Goal: Navigation & Orientation: Find specific page/section

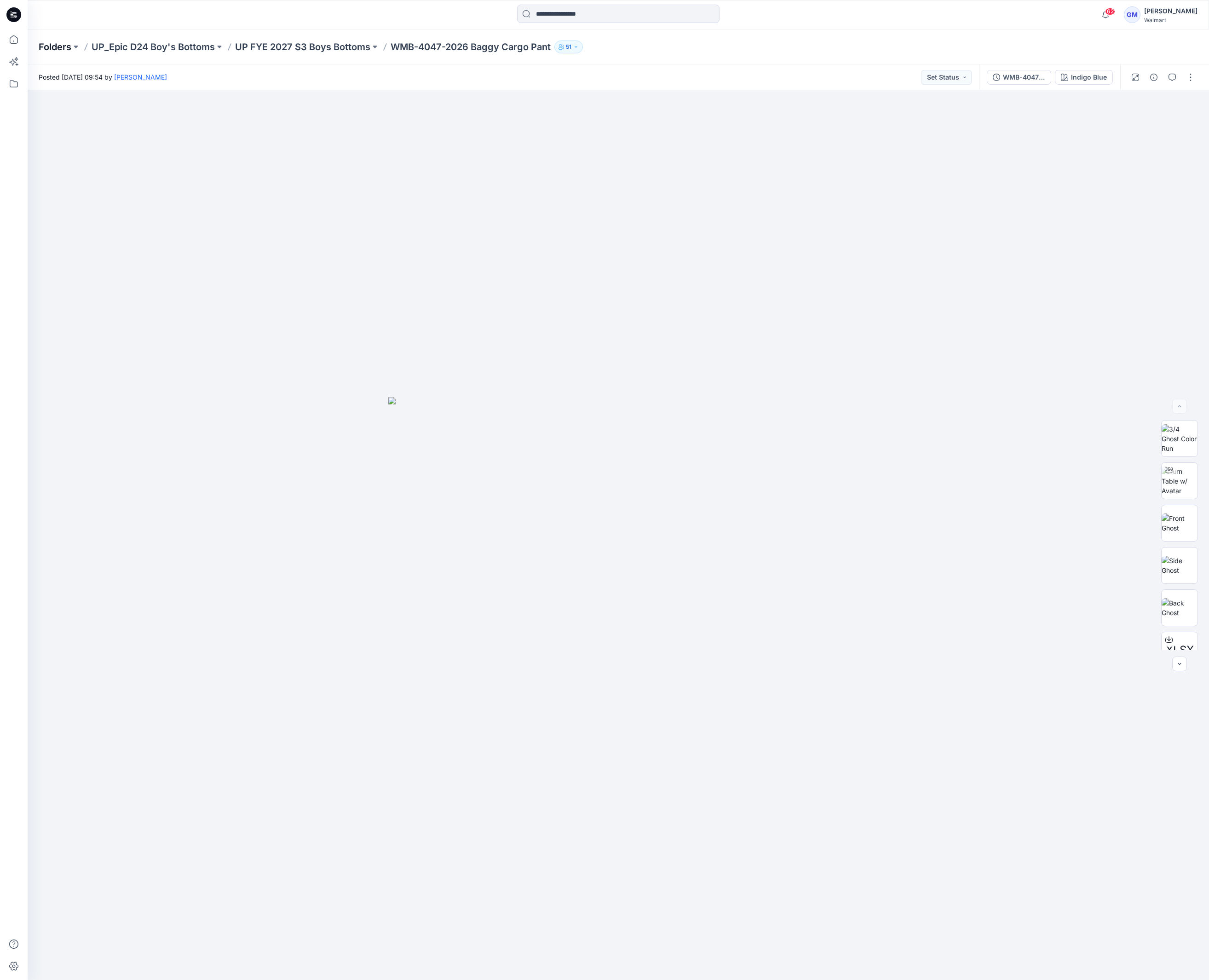
click at [62, 47] on p "Folders" at bounding box center [55, 47] width 32 height 13
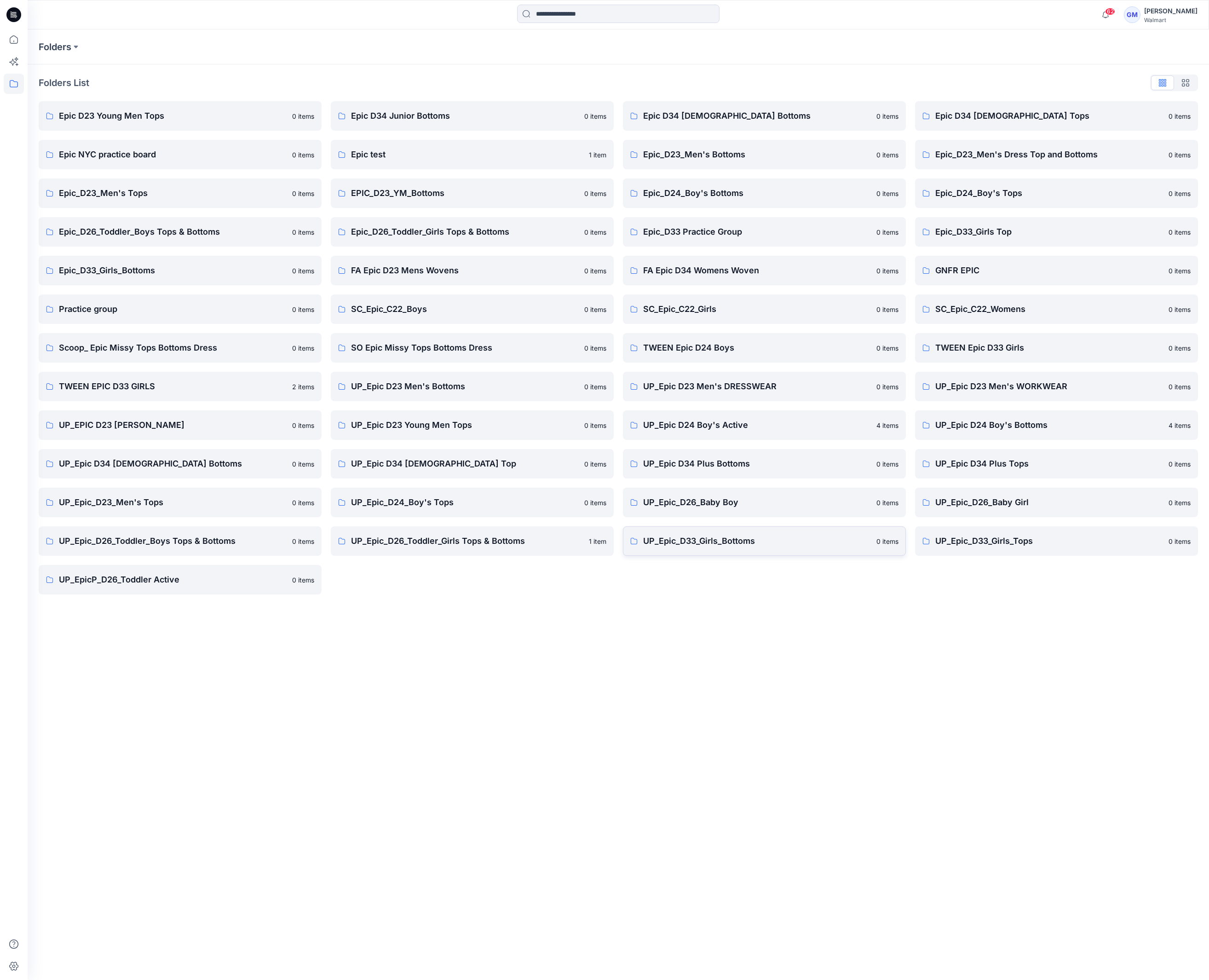
click at [778, 539] on p "UP_Epic_D33_Girls_Bottoms" at bounding box center [757, 541] width 228 height 13
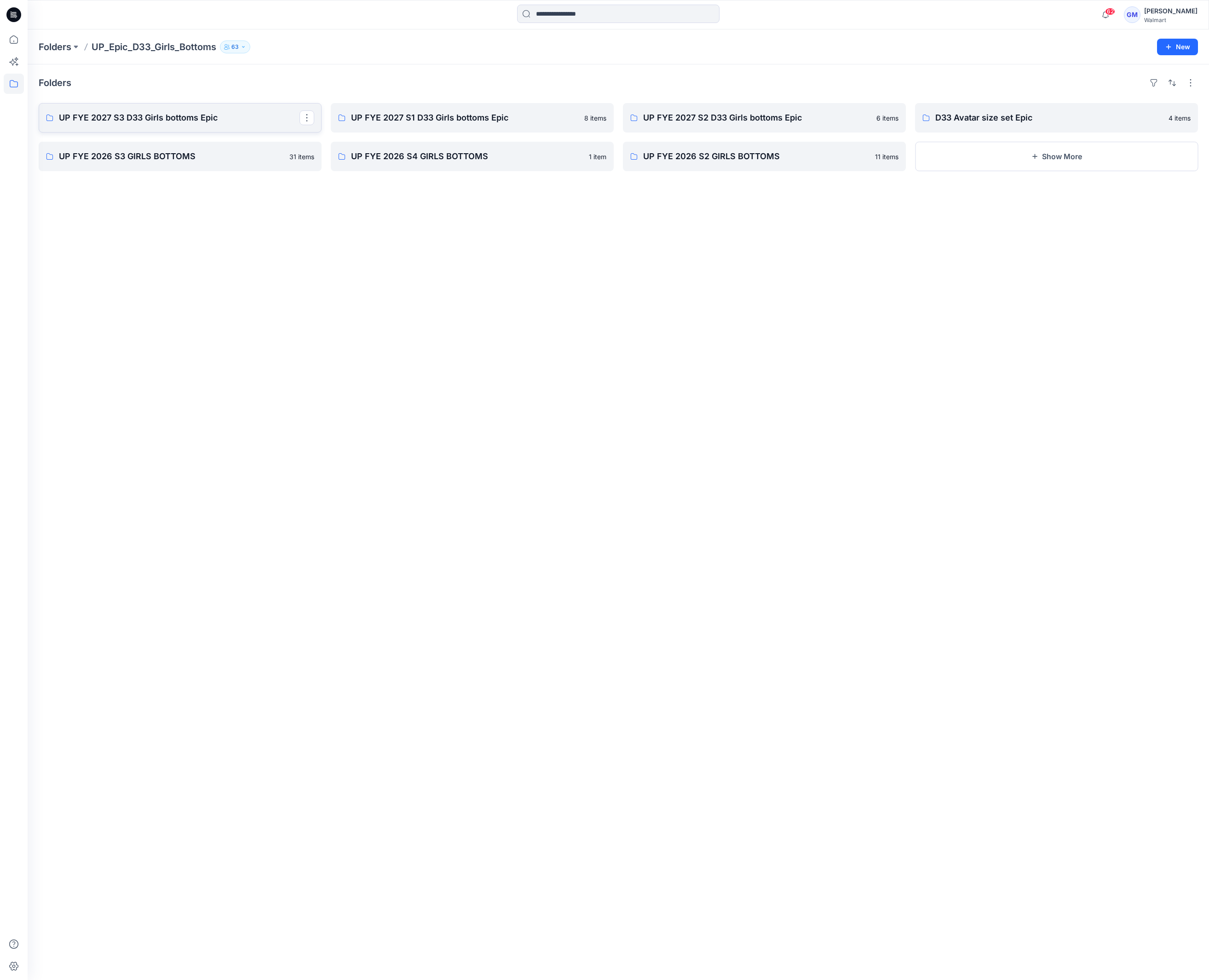
click at [181, 121] on p "UP FYE 2027 S3 D33 Girls bottoms Epic" at bounding box center [179, 118] width 241 height 13
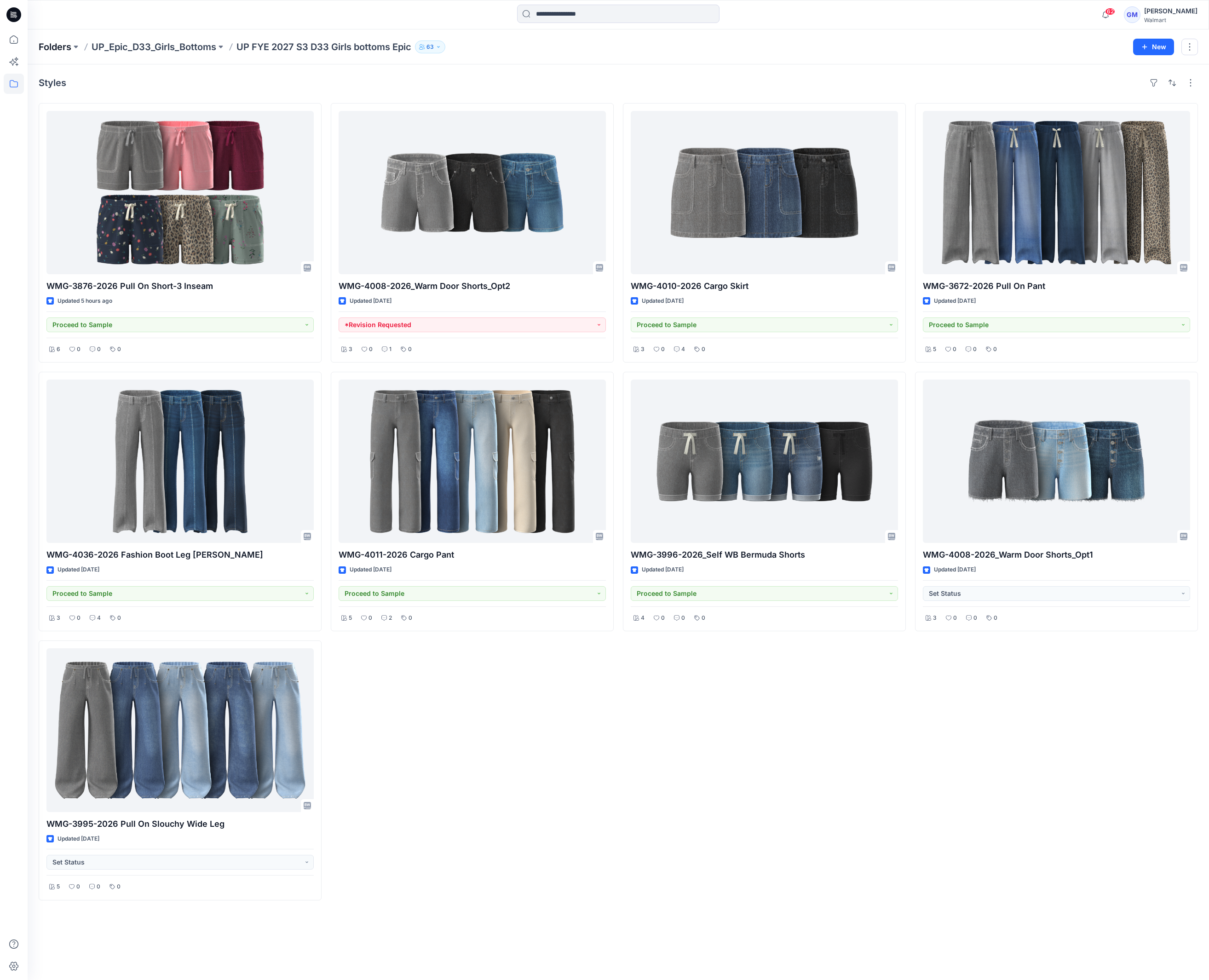
click at [55, 50] on p "Folders" at bounding box center [55, 47] width 32 height 13
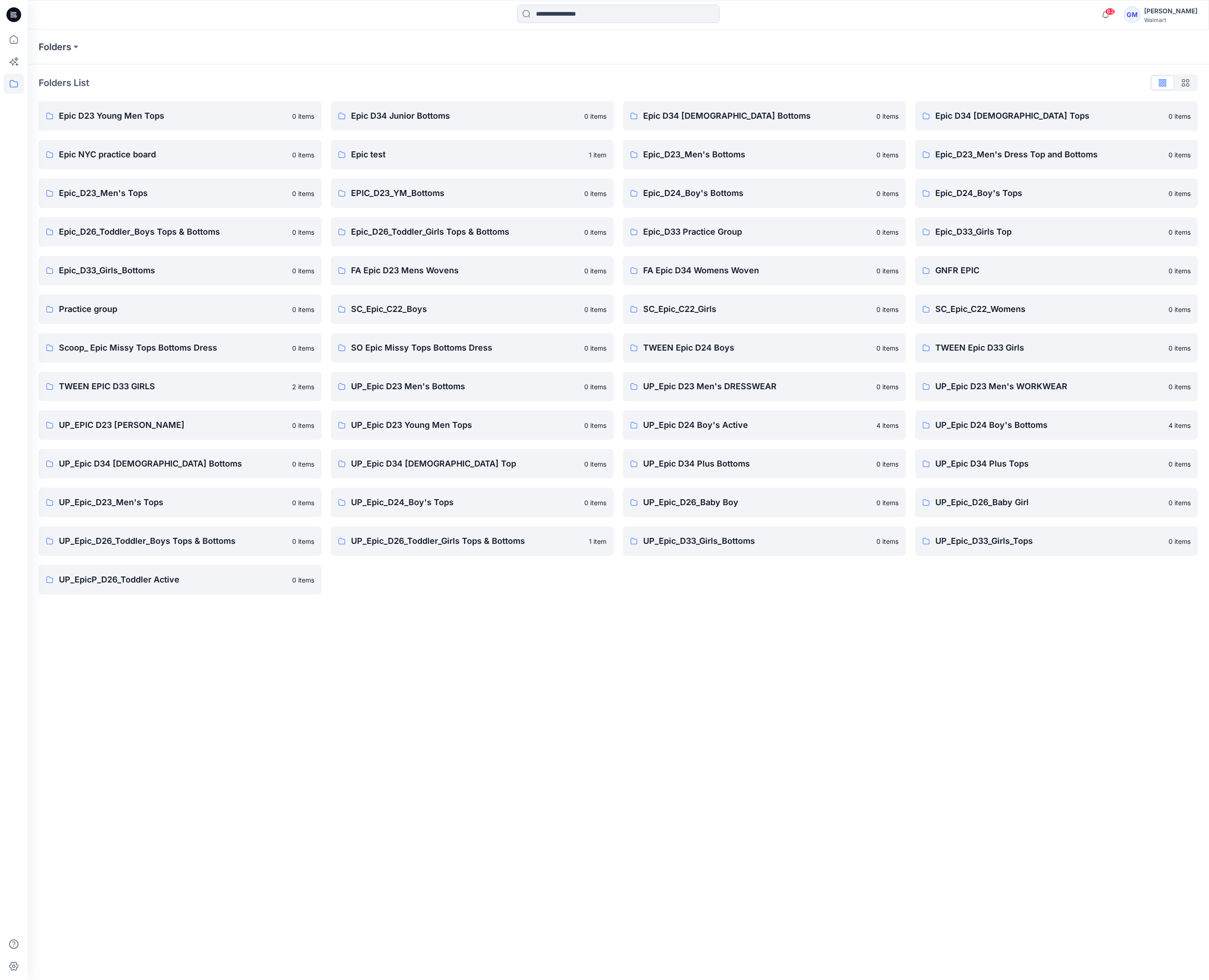
click at [380, 836] on div "Folders Folders List Epic D23 Young Men Tops 0 items Epic NYC practice board 0 …" at bounding box center [617, 505] width 1181 height 951
click at [661, 709] on div "Folders Folders List Epic D23 Young Men Tops 0 items Epic NYC practice board 0 …" at bounding box center [617, 505] width 1181 height 951
click at [771, 550] on link "UP_Epic_D33_Girls_Bottoms 0 items" at bounding box center [764, 541] width 283 height 29
click at [948, 347] on p "TWEEN Epic D33 Girls" at bounding box center [1048, 347] width 228 height 13
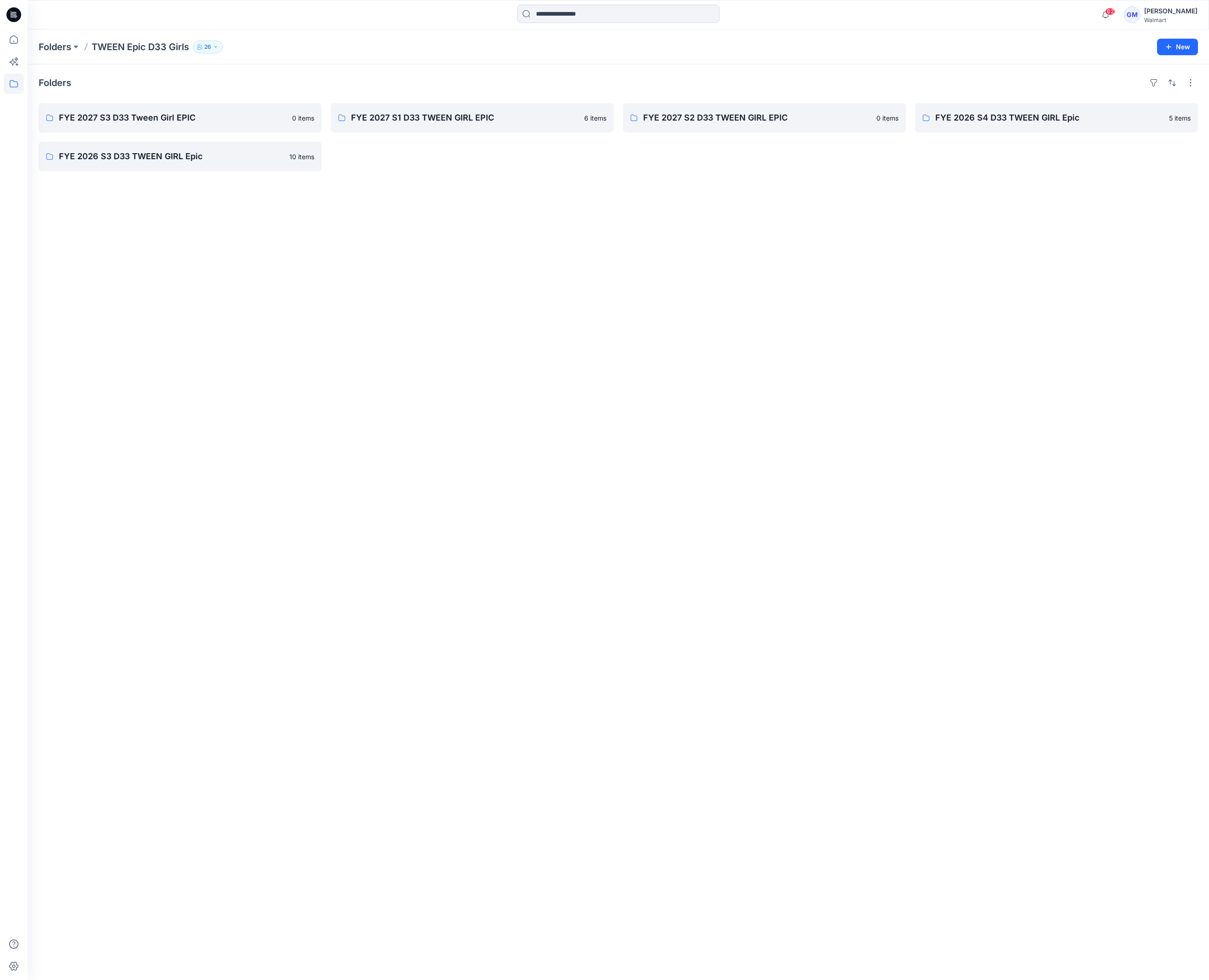
click at [528, 599] on div "Folders FYE 2027 S3 D33 Tween Girl EPIC 0 items FYE 2026 S3 D33 TWEEN GIRL Epic…" at bounding box center [617, 522] width 1181 height 915
click at [187, 123] on p "FYE 2027 S3 D33 Tween Girl EPIC" at bounding box center [179, 118] width 241 height 13
click at [187, 465] on div "Folders FYE 2027 S3 D33 Tween Girl EPIC 0 items FYE 2026 S3 D33 TWEEN GIRL Epic…" at bounding box center [617, 522] width 1181 height 915
